Goal: Transaction & Acquisition: Download file/media

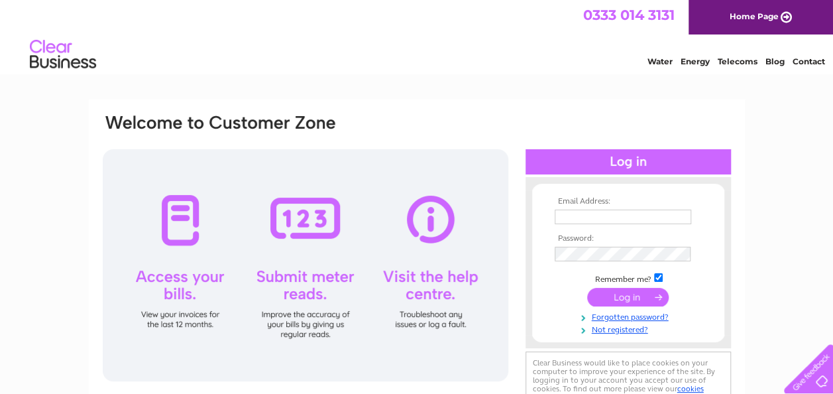
type input "abingham62@hotmail.co.uk"
click at [618, 298] on input "submit" at bounding box center [628, 297] width 82 height 19
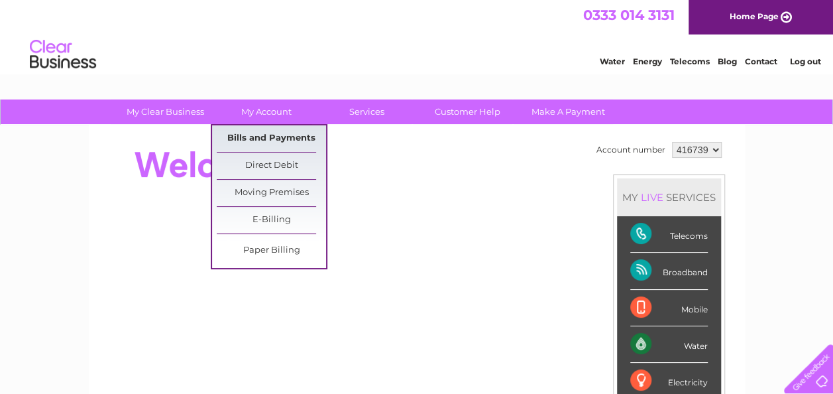
click at [271, 136] on link "Bills and Payments" at bounding box center [271, 138] width 109 height 27
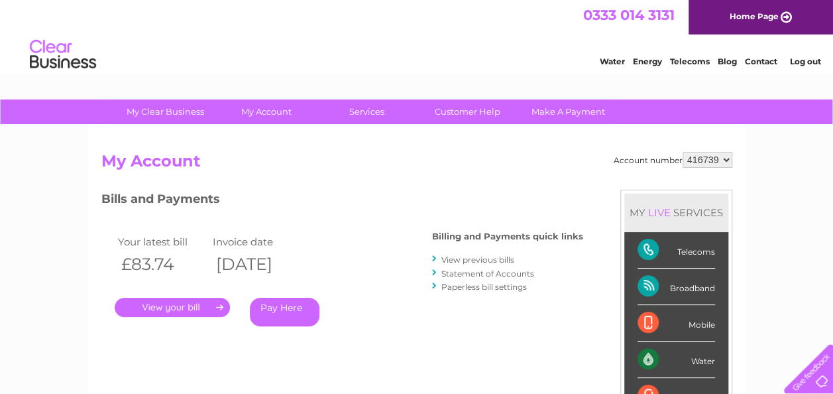
click at [175, 309] on link "." at bounding box center [172, 307] width 115 height 19
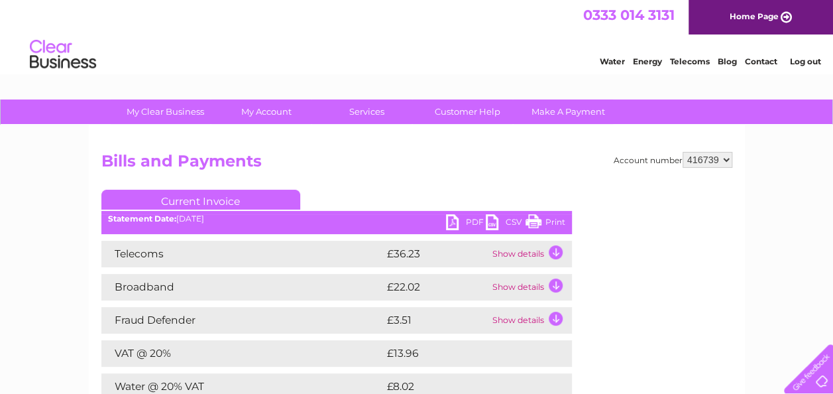
click at [453, 219] on link "PDF" at bounding box center [466, 223] width 40 height 19
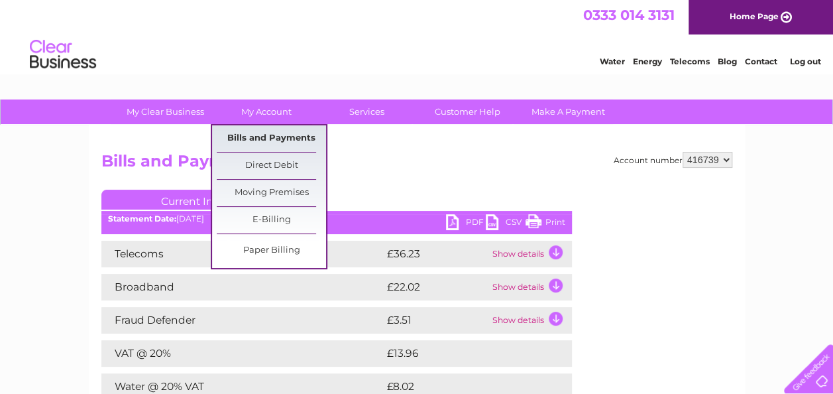
click at [266, 137] on link "Bills and Payments" at bounding box center [271, 138] width 109 height 27
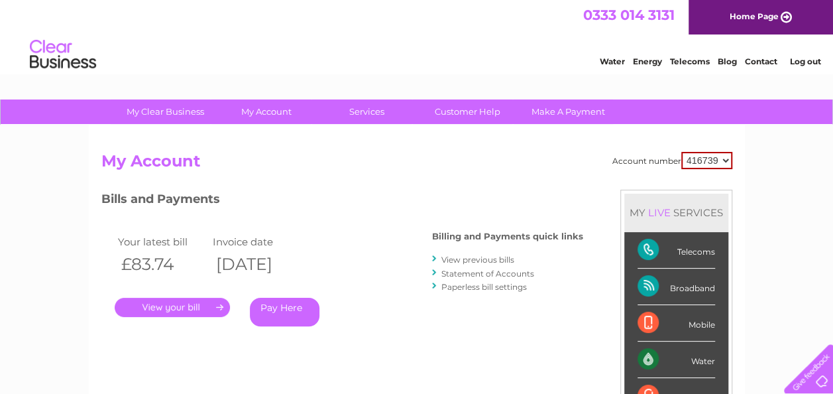
click at [451, 257] on link "View previous bills" at bounding box center [477, 259] width 73 height 10
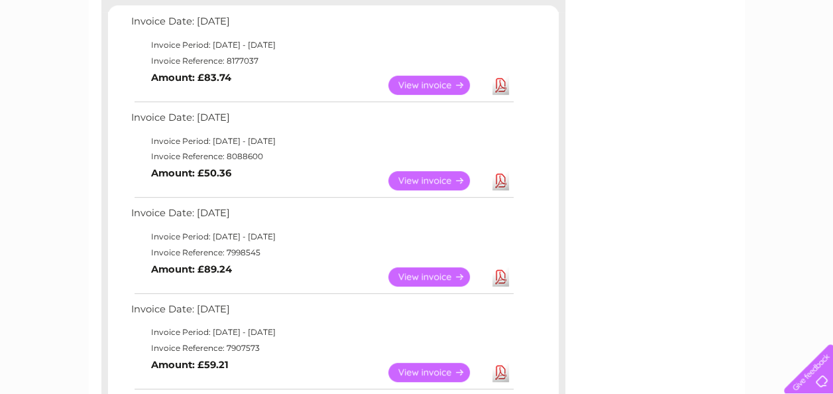
scroll to position [239, 0]
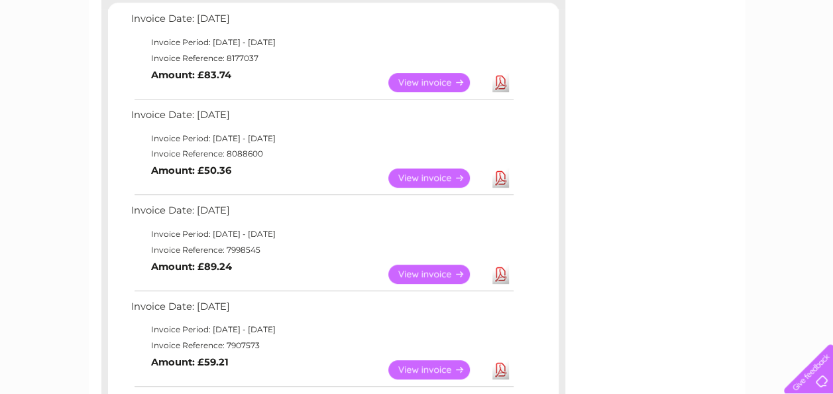
click at [500, 178] on link "Download" at bounding box center [500, 177] width 17 height 19
click at [501, 269] on link "Download" at bounding box center [500, 273] width 17 height 19
click at [497, 368] on link "Download" at bounding box center [500, 369] width 17 height 19
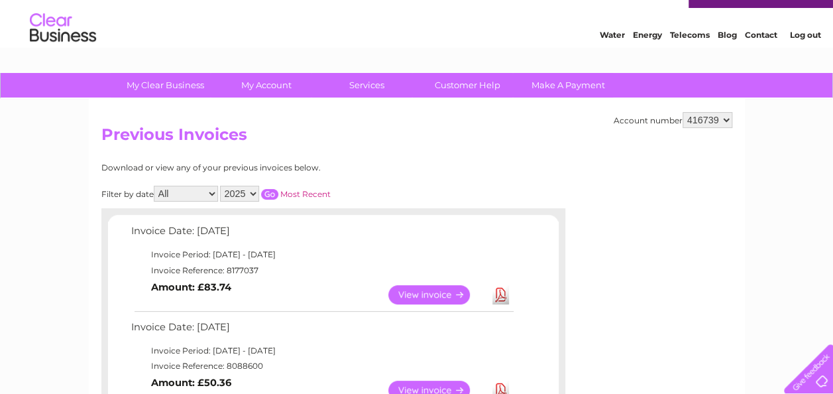
scroll to position [0, 0]
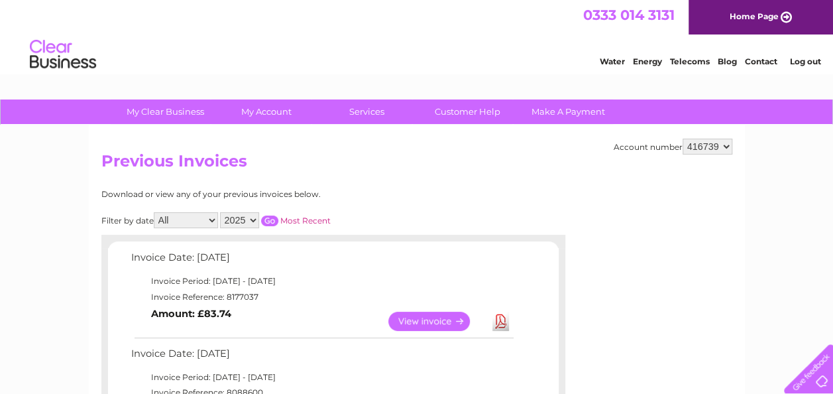
click at [724, 146] on select "416739 451069" at bounding box center [708, 146] width 50 height 16
select select "451069"
click at [683, 138] on select "416739 451069" at bounding box center [708, 146] width 50 height 16
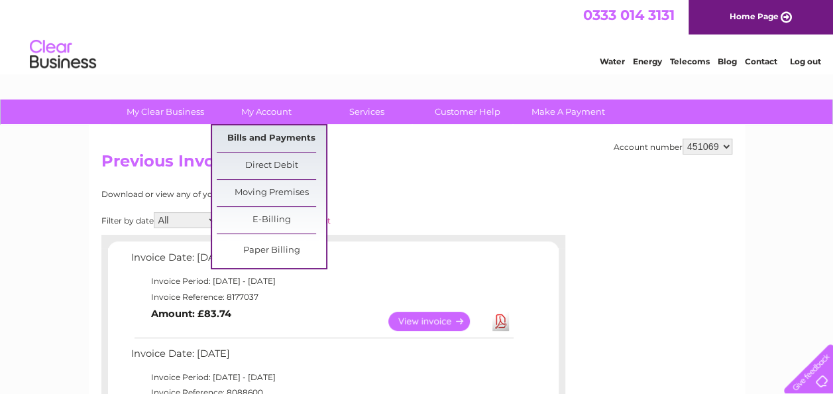
click at [262, 135] on link "Bills and Payments" at bounding box center [271, 138] width 109 height 27
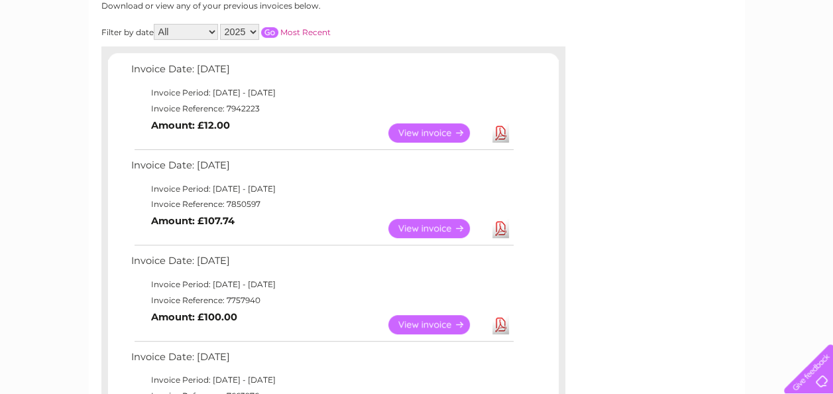
scroll to position [186, 0]
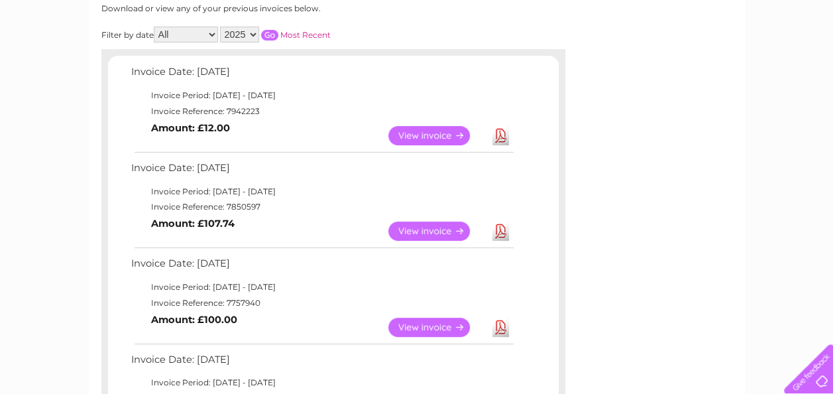
click at [502, 135] on link "Download" at bounding box center [500, 135] width 17 height 19
